Goal: Navigation & Orientation: Find specific page/section

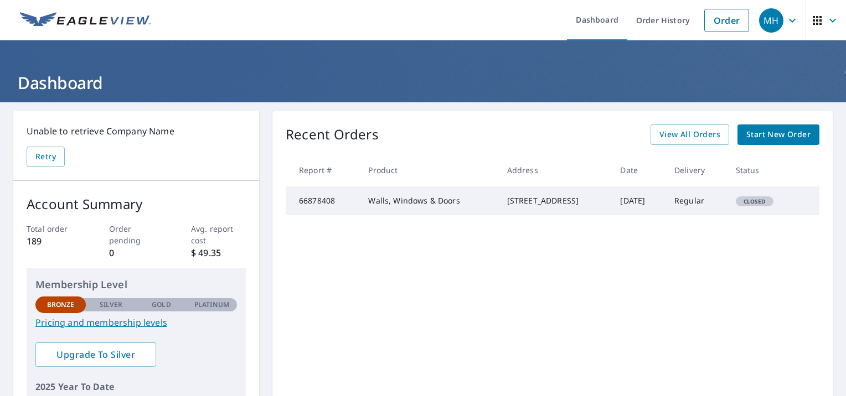
click at [775, 24] on span "MH" at bounding box center [780, 20] width 42 height 27
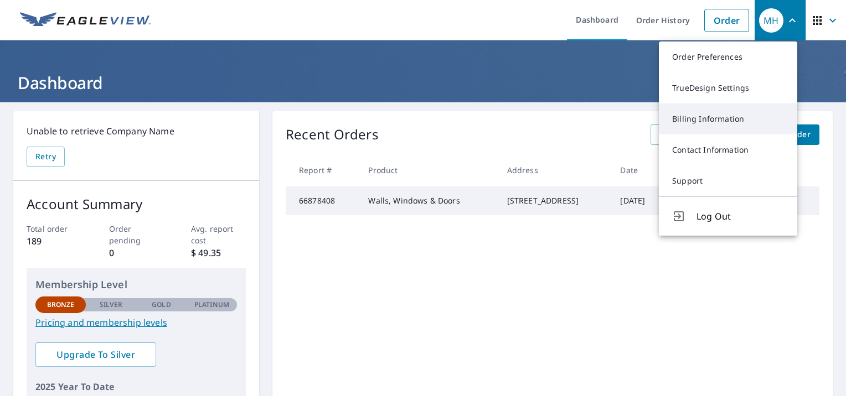
click at [720, 118] on link "Billing Information" at bounding box center [728, 119] width 138 height 31
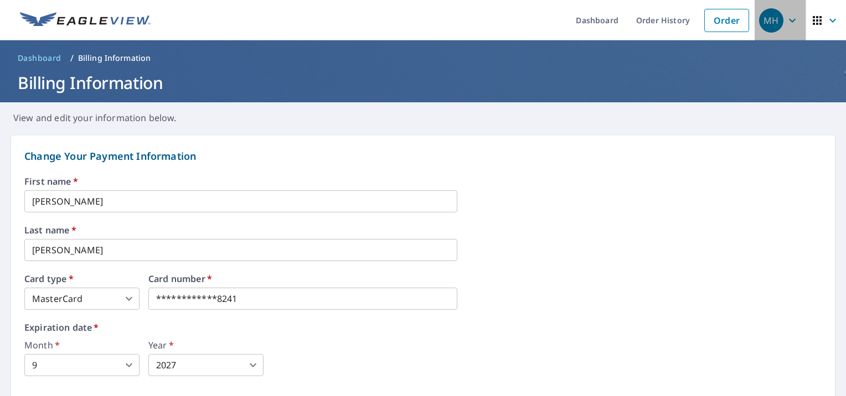
click at [775, 28] on span "MH" at bounding box center [780, 20] width 42 height 27
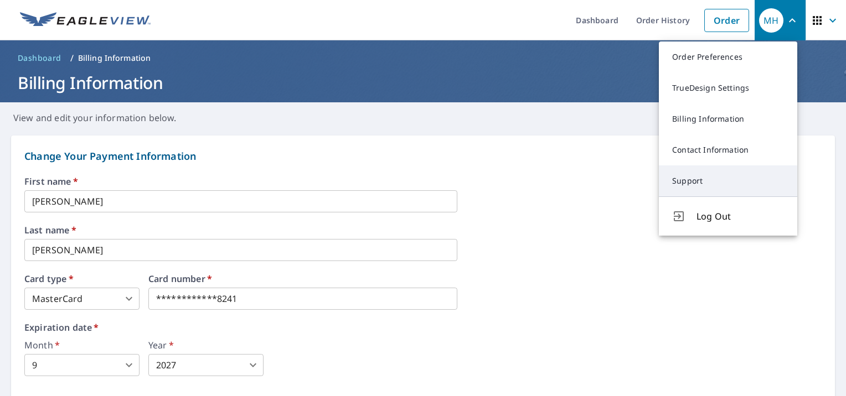
click at [699, 178] on link "Support" at bounding box center [728, 181] width 138 height 31
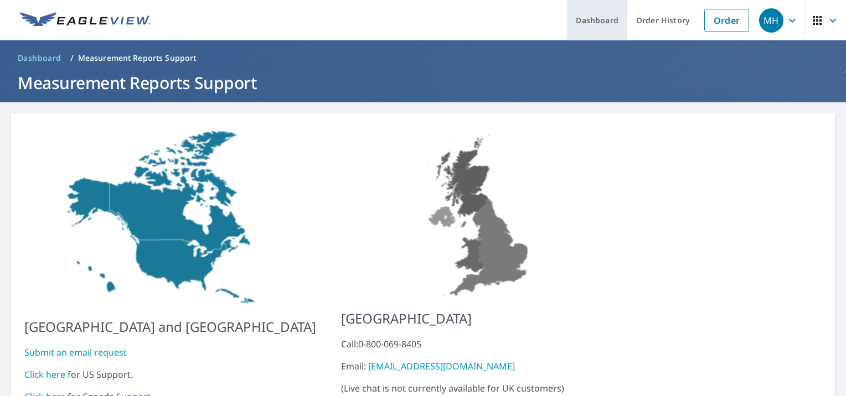
click at [600, 23] on link "Dashboard" at bounding box center [597, 20] width 60 height 40
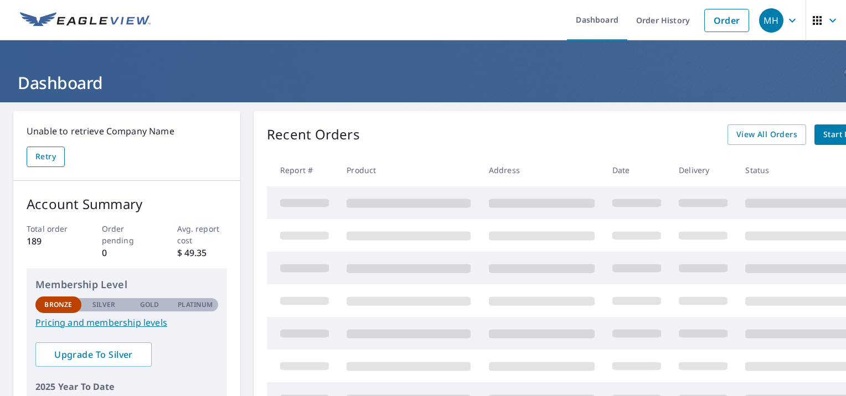
click at [42, 154] on span "Retry" at bounding box center [45, 157] width 20 height 14
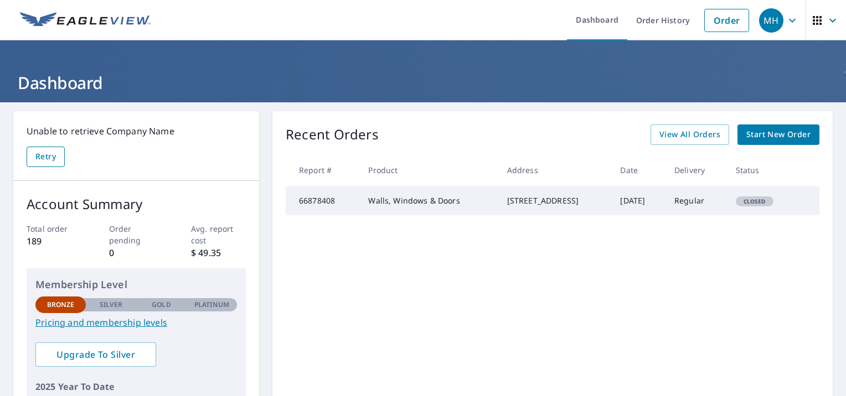
click at [45, 163] on span "Retry" at bounding box center [45, 157] width 20 height 14
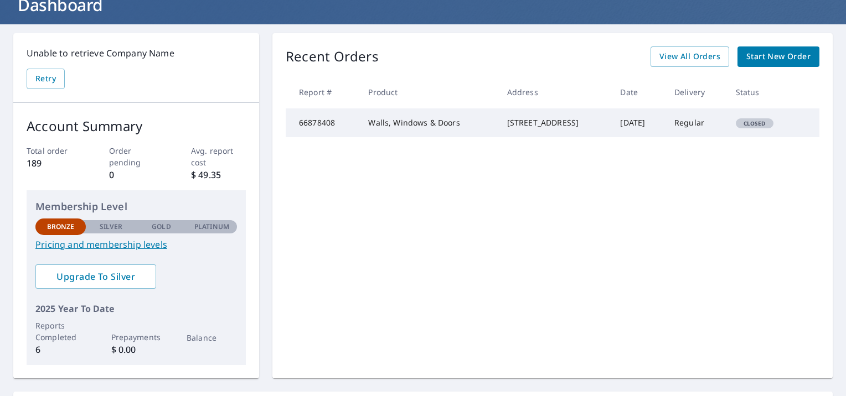
scroll to position [186, 0]
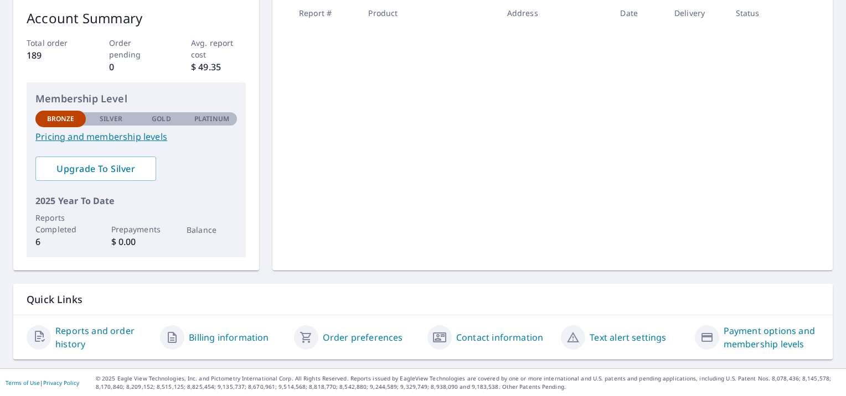
click at [153, 134] on link "Pricing and membership levels" at bounding box center [135, 136] width 201 height 13
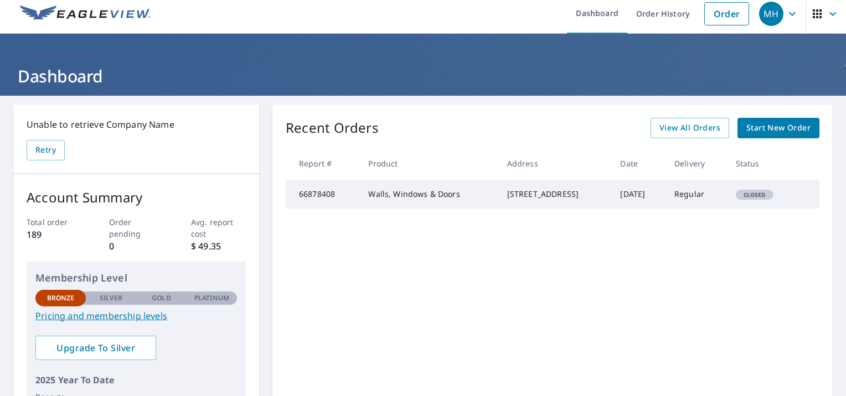
scroll to position [0, 0]
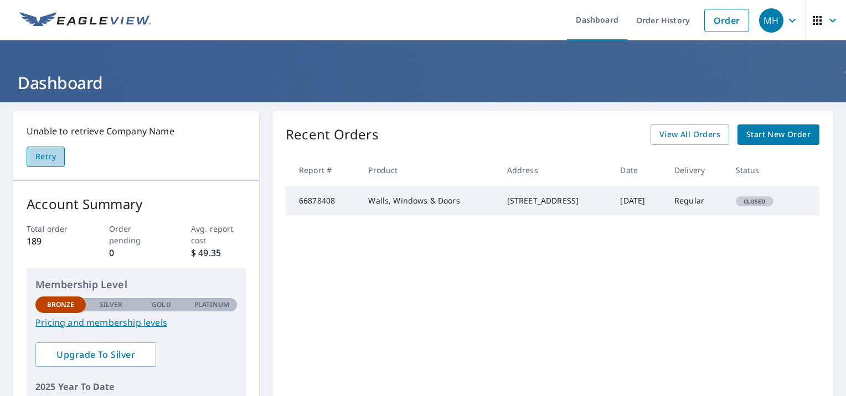
click at [51, 162] on span "Retry" at bounding box center [45, 157] width 20 height 14
click at [61, 156] on Name-retryBtn "Retry" at bounding box center [46, 157] width 38 height 20
drag, startPoint x: 162, startPoint y: 135, endPoint x: 49, endPoint y: 144, distance: 113.3
click at [49, 144] on div "Unable to retrieve Company Name Retry" at bounding box center [136, 146] width 219 height 43
click at [247, 158] on div "Unable to retrieve Company Name Retry" at bounding box center [136, 146] width 246 height 70
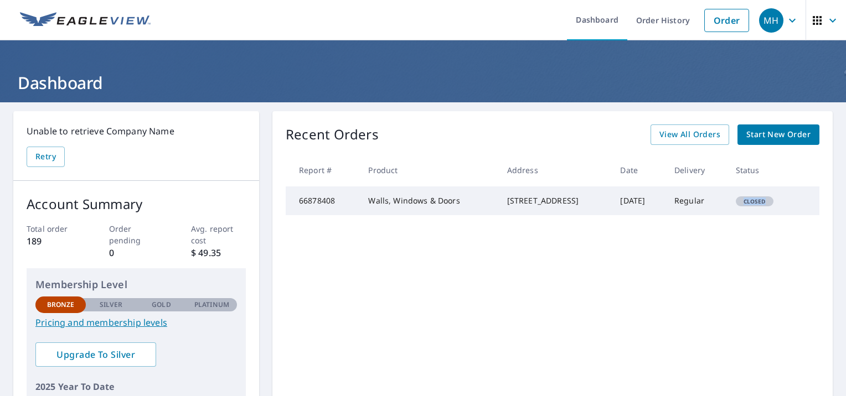
drag, startPoint x: 774, startPoint y: 208, endPoint x: 719, endPoint y: 207, distance: 55.4
click at [719, 207] on tr "66878408 Walls, Windows & Doors [STREET_ADDRESS] [DATE] Regular Closed" at bounding box center [553, 201] width 534 height 29
drag, startPoint x: 719, startPoint y: 207, endPoint x: 748, endPoint y: 235, distance: 39.9
click at [748, 235] on div "Recent Orders View All Orders Start New Order Report # Product Address Date Del…" at bounding box center [552, 283] width 560 height 345
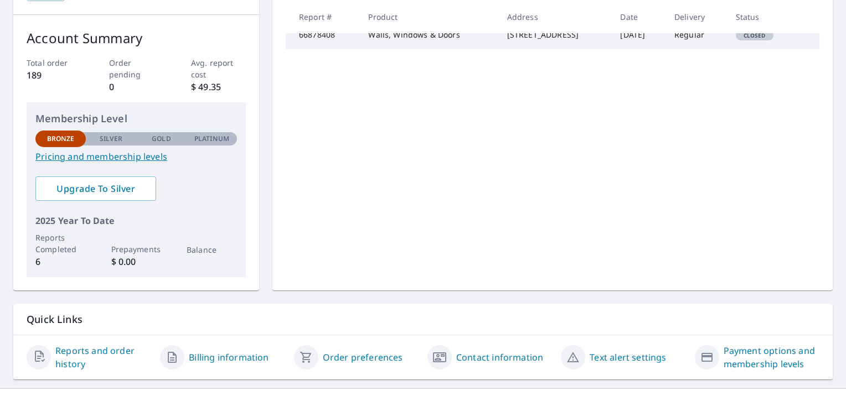
click at [72, 157] on link "Pricing and membership levels" at bounding box center [135, 156] width 201 height 13
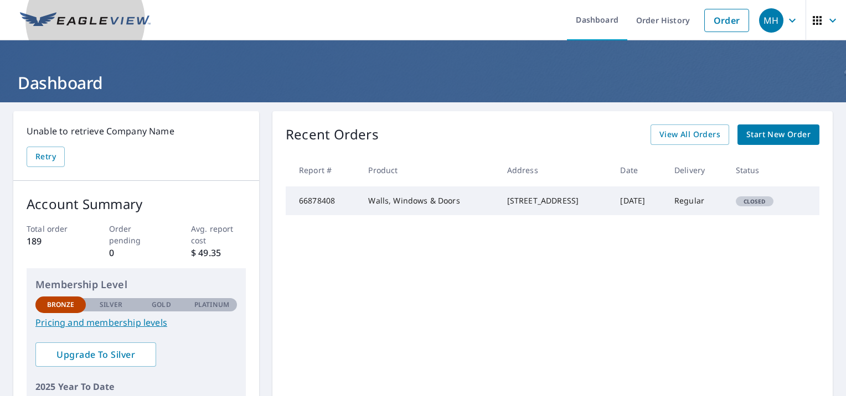
click at [125, 18] on img at bounding box center [85, 20] width 131 height 17
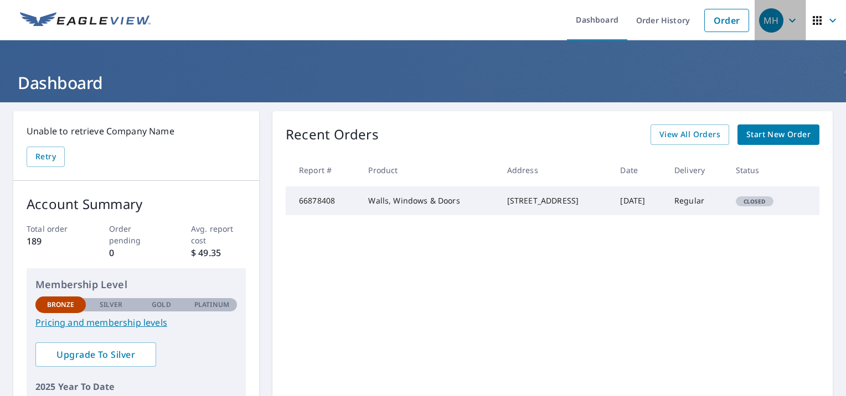
click at [789, 19] on icon "button" at bounding box center [792, 20] width 7 height 4
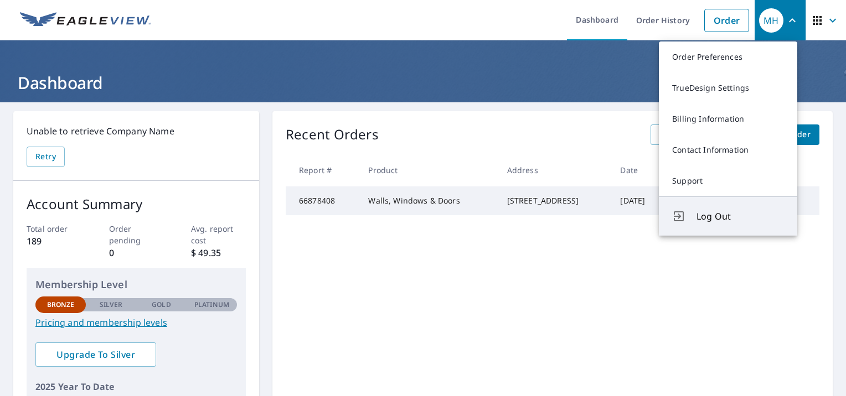
click at [714, 217] on span "Log Out" at bounding box center [739, 216] width 87 height 13
